Goal: Find contact information: Find contact information

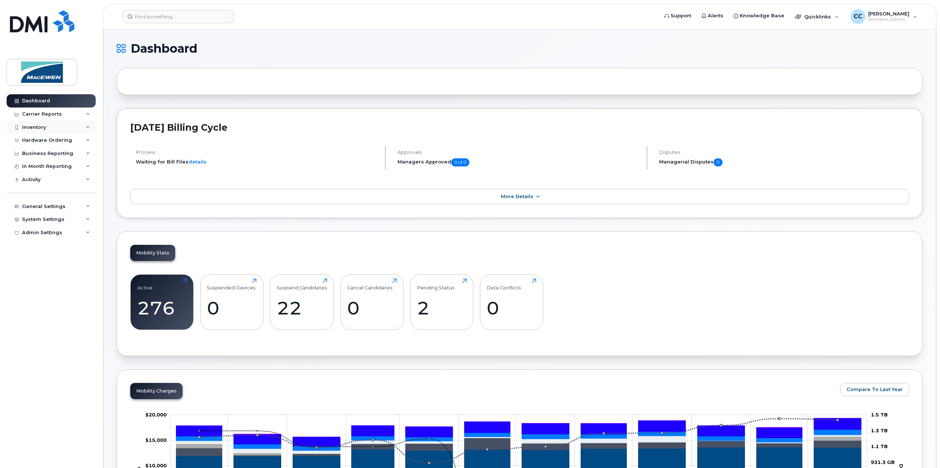
click at [29, 123] on div "Inventory" at bounding box center [51, 127] width 89 height 13
click at [34, 141] on div "Mobility Devices" at bounding box center [46, 140] width 42 height 7
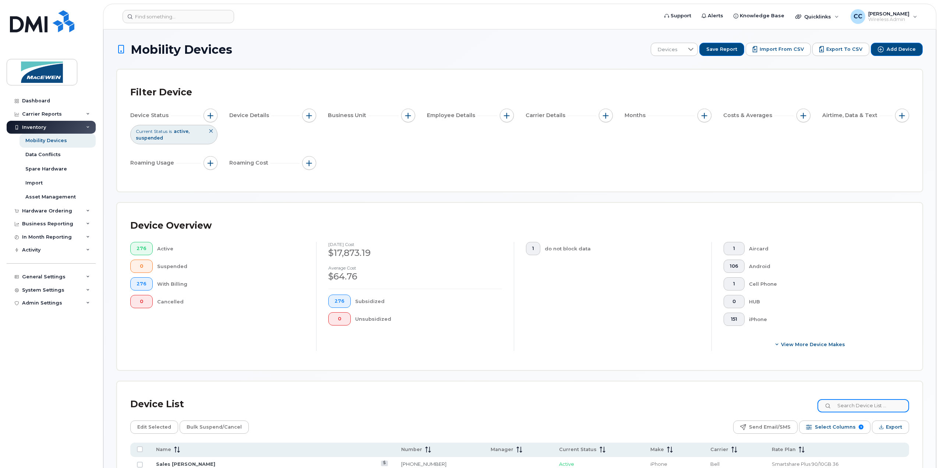
click at [843, 410] on input at bounding box center [864, 405] width 92 height 13
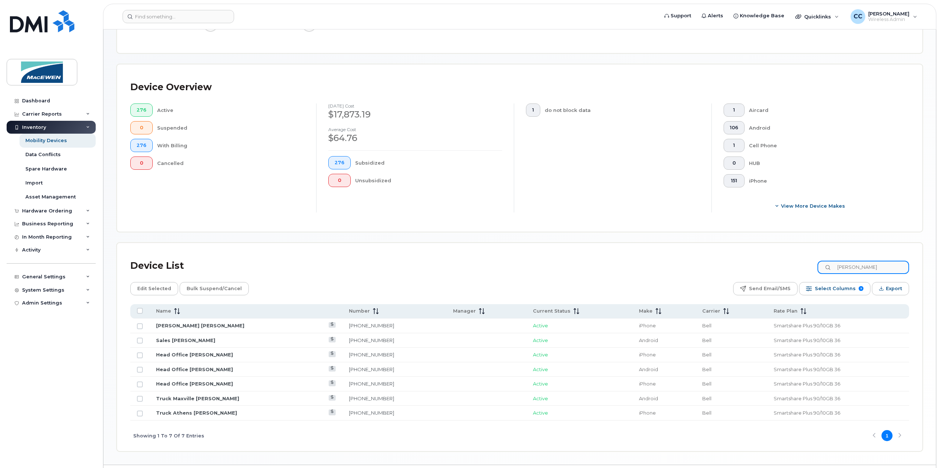
scroll to position [147, 0]
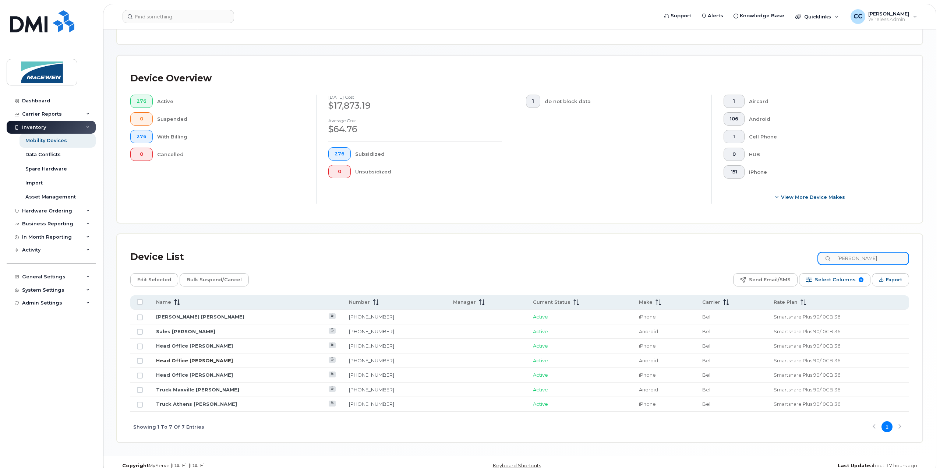
type input "[PERSON_NAME]"
click at [198, 361] on link "Head Office [PERSON_NAME]" at bounding box center [194, 361] width 77 height 6
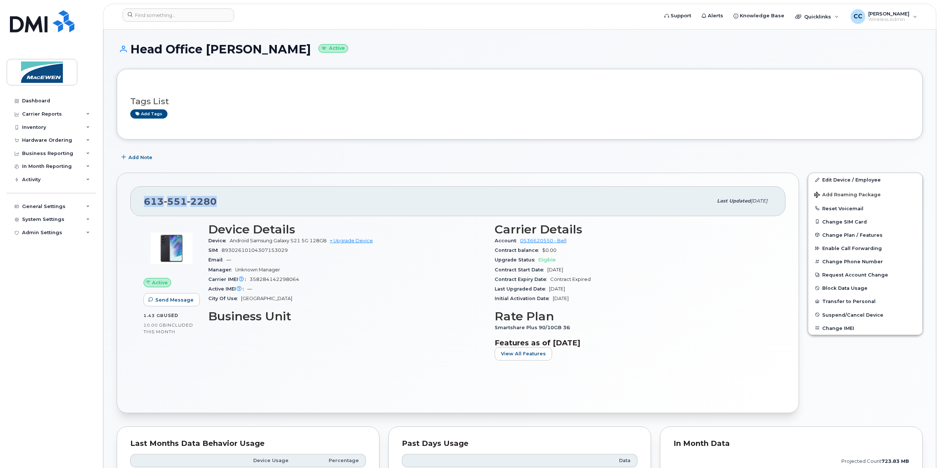
drag, startPoint x: 216, startPoint y: 200, endPoint x: 145, endPoint y: 199, distance: 70.3
click at [145, 199] on div "613 551 2280" at bounding box center [428, 200] width 569 height 15
copy span "613 551 2280"
click at [349, 171] on div "613 551 2280 Last updated Oct 15, 2025 Active Send Message 1.43 GB  used 10.00 …" at bounding box center [457, 292] width 691 height 249
